Goal: Communication & Community: Answer question/provide support

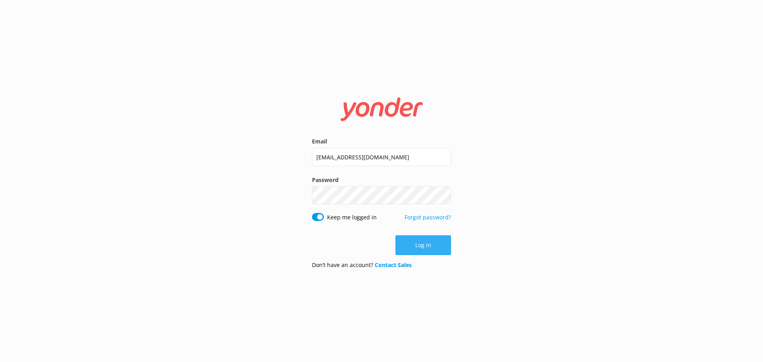
click at [446, 254] on button "Log in" at bounding box center [423, 245] width 56 height 20
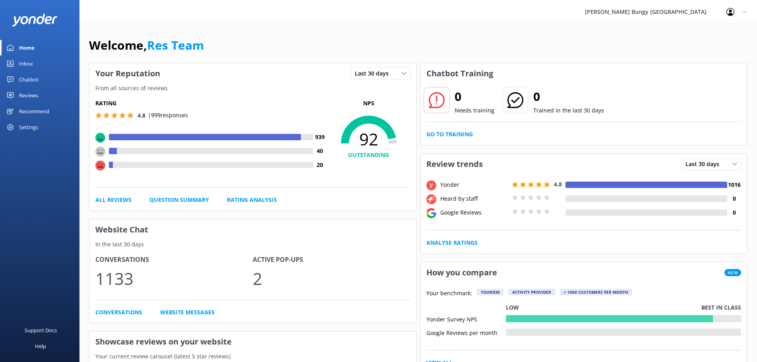
click at [29, 62] on div "Inbox" at bounding box center [26, 64] width 14 height 16
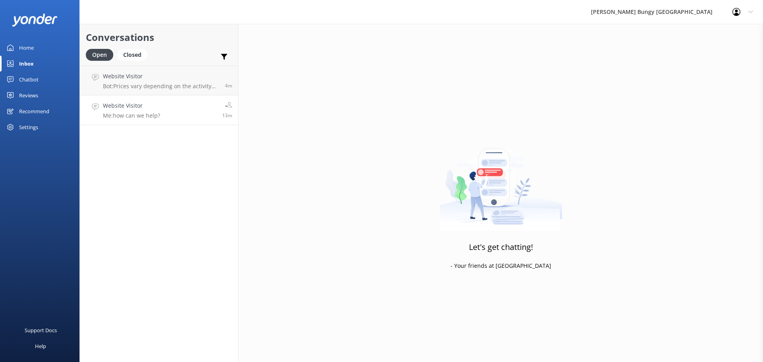
click at [153, 107] on h4 "Website Visitor" at bounding box center [131, 105] width 57 height 9
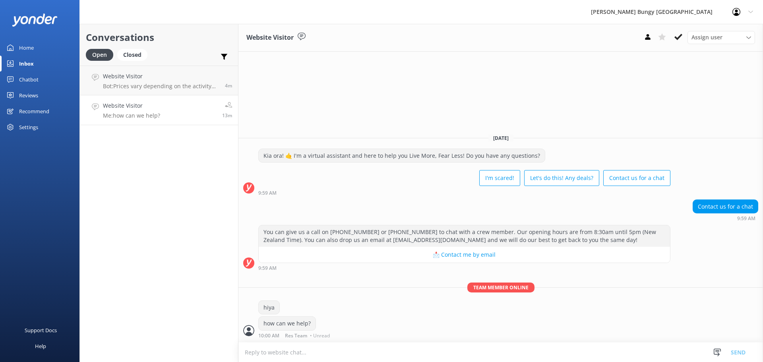
click at [603, 102] on div "Website Visitor Assign user [PERSON_NAME] [PERSON_NAME] Tech Admin [PERSON_NAME…" at bounding box center [500, 193] width 524 height 338
click at [135, 115] on p "Me: how can we help?" at bounding box center [131, 115] width 57 height 7
click at [152, 79] on h4 "Website Visitor" at bounding box center [161, 76] width 116 height 9
